Goal: Entertainment & Leisure: Consume media (video, audio)

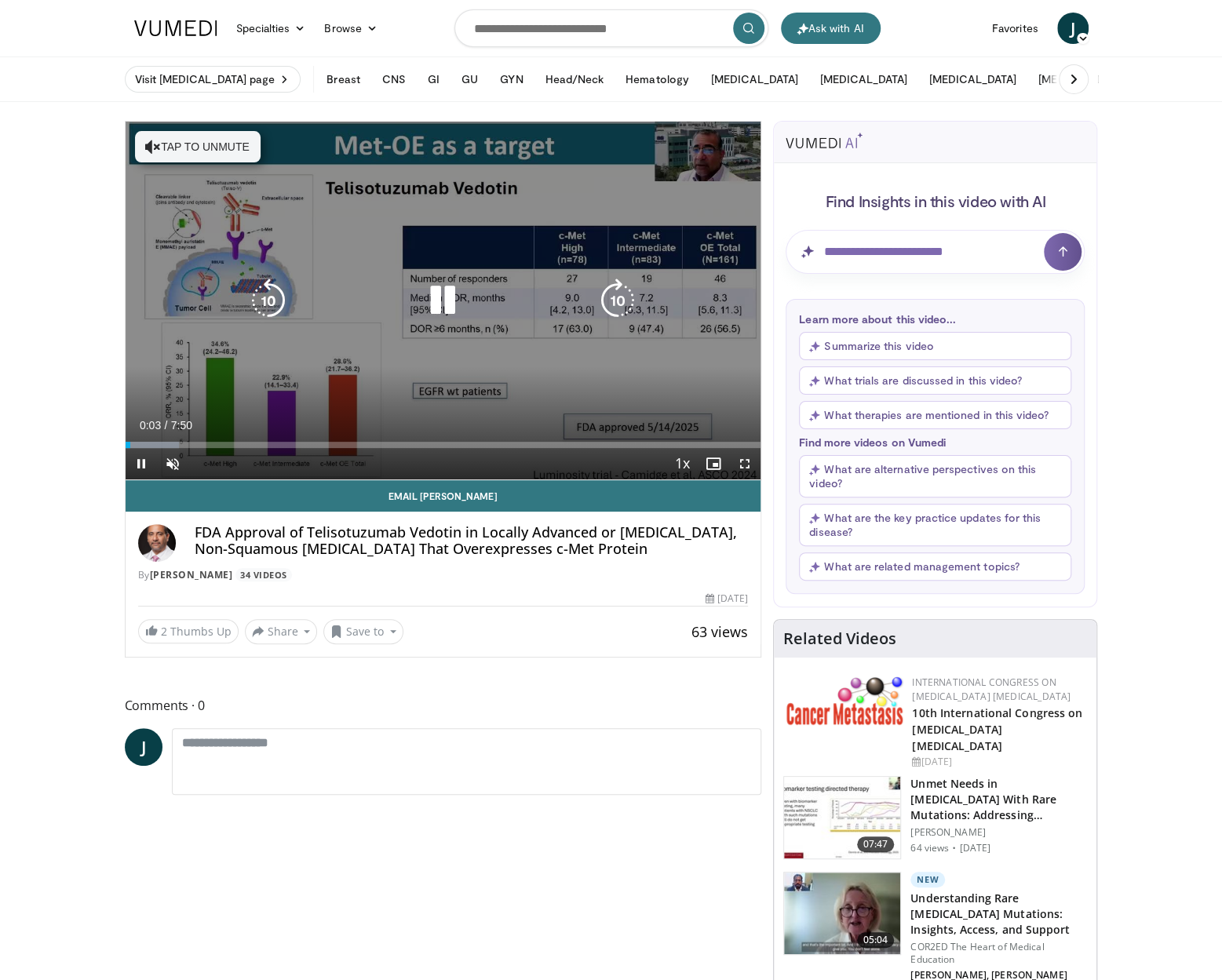
click at [530, 376] on div "10 seconds Tap to unmute" at bounding box center [444, 300] width 635 height 357
click at [445, 287] on icon "Video Player" at bounding box center [443, 300] width 44 height 44
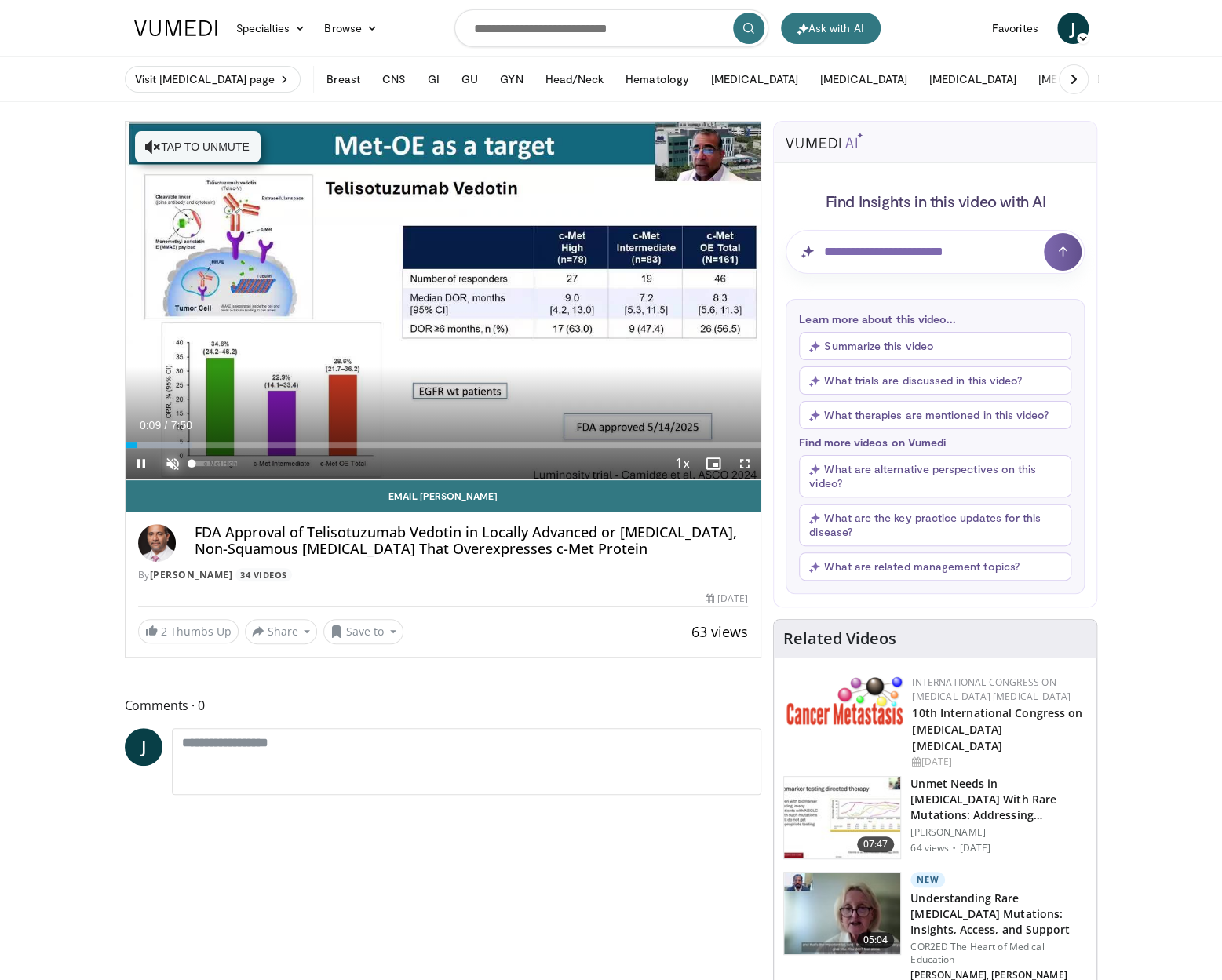
click at [177, 454] on span "Video Player" at bounding box center [172, 463] width 32 height 32
drag, startPoint x: 143, startPoint y: 443, endPoint x: 100, endPoint y: 443, distance: 43.0
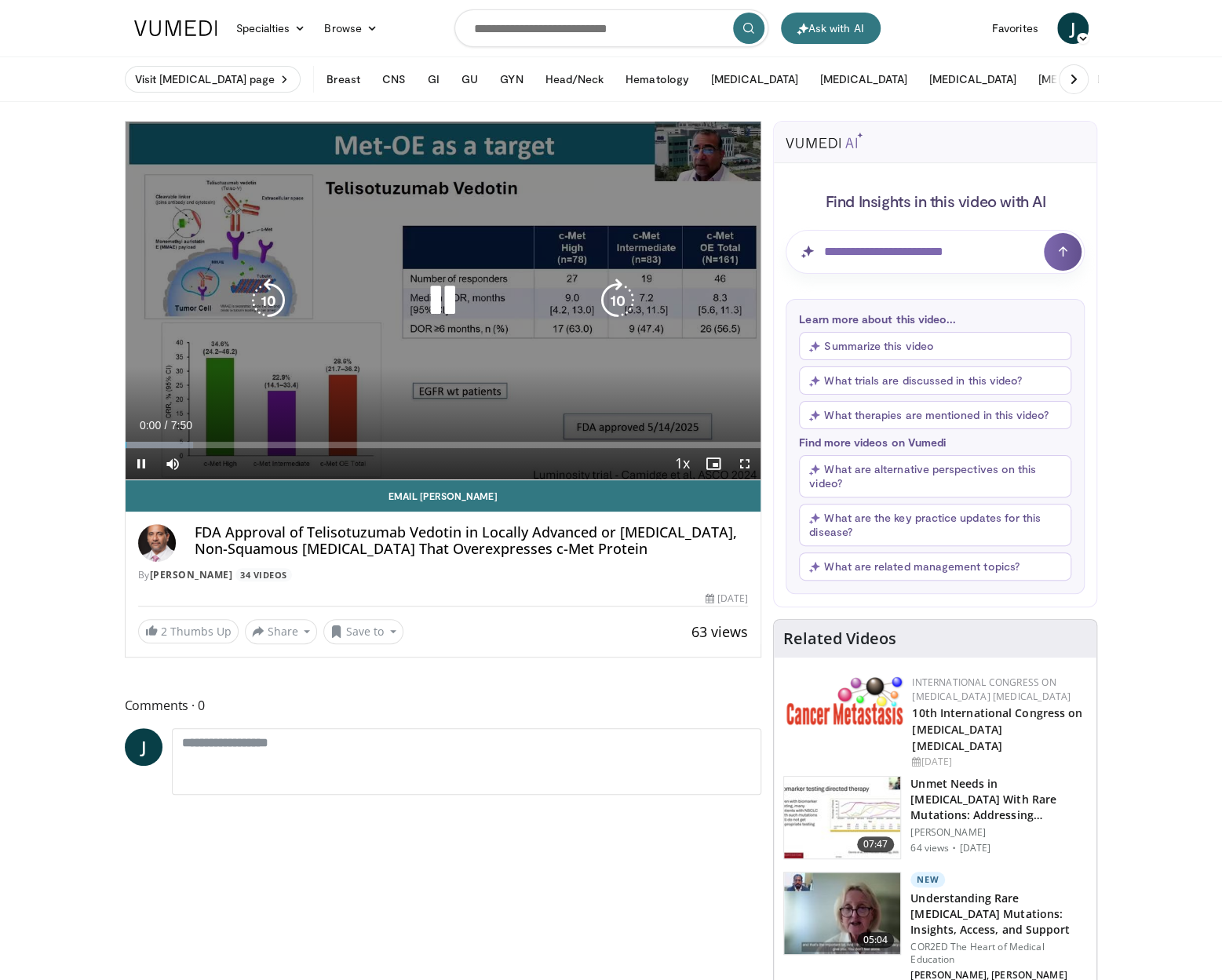
click at [408, 378] on div "10 seconds Tap to unmute" at bounding box center [444, 300] width 635 height 357
click at [543, 231] on div "10 seconds Tap to unmute" at bounding box center [444, 300] width 635 height 357
click at [387, 346] on div "10 seconds Tap to unmute" at bounding box center [444, 300] width 635 height 357
click at [550, 362] on div "10 seconds Tap to unmute" at bounding box center [444, 300] width 635 height 357
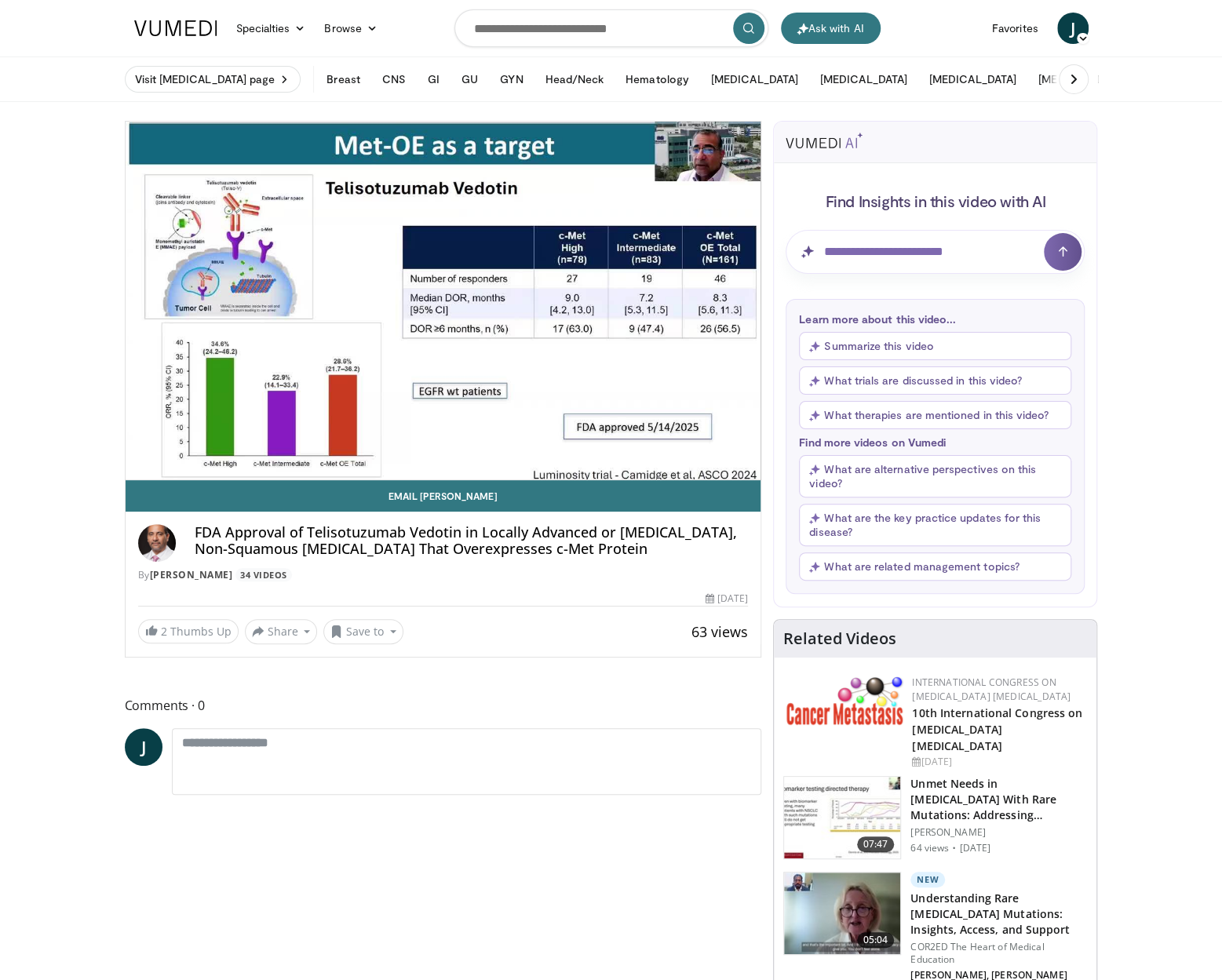
drag, startPoint x: 50, startPoint y: 279, endPoint x: 67, endPoint y: 279, distance: 17.0
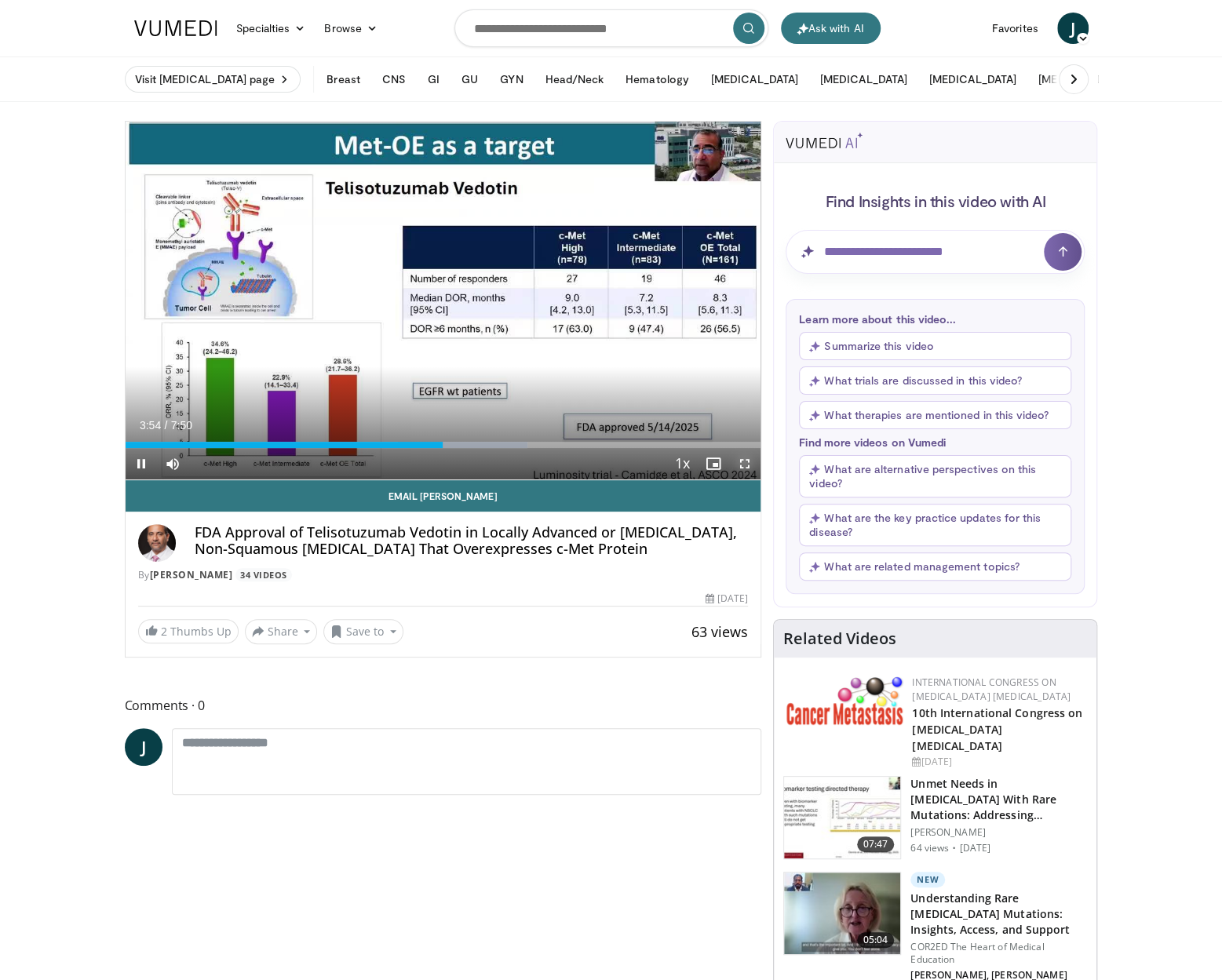
click at [741, 459] on span "Video Player" at bounding box center [745, 463] width 32 height 32
